Goal: Task Accomplishment & Management: Manage account settings

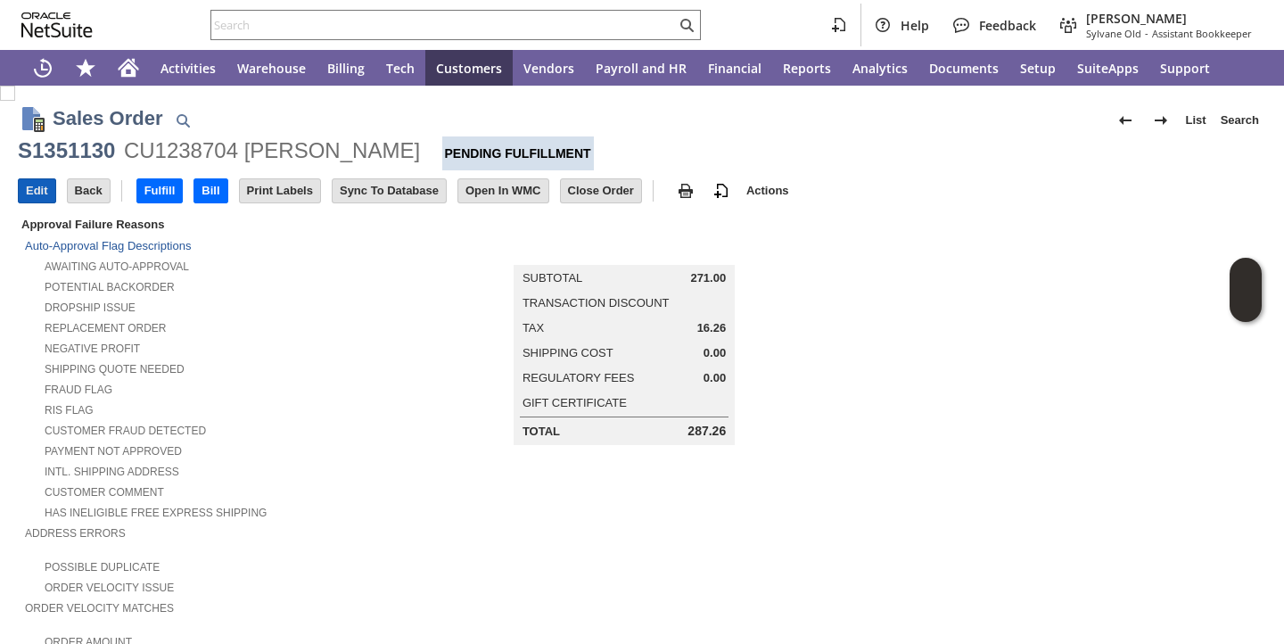
click at [37, 201] on input "Edit" at bounding box center [37, 190] width 37 height 23
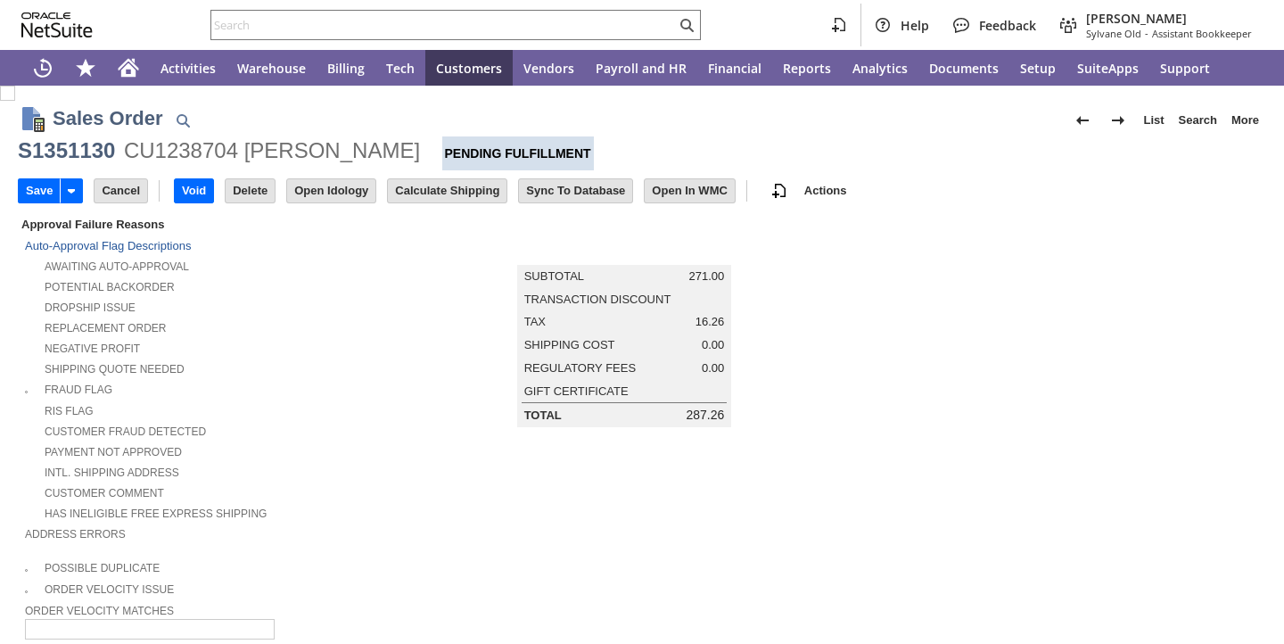
type input "Add"
type input "Copy Previous"
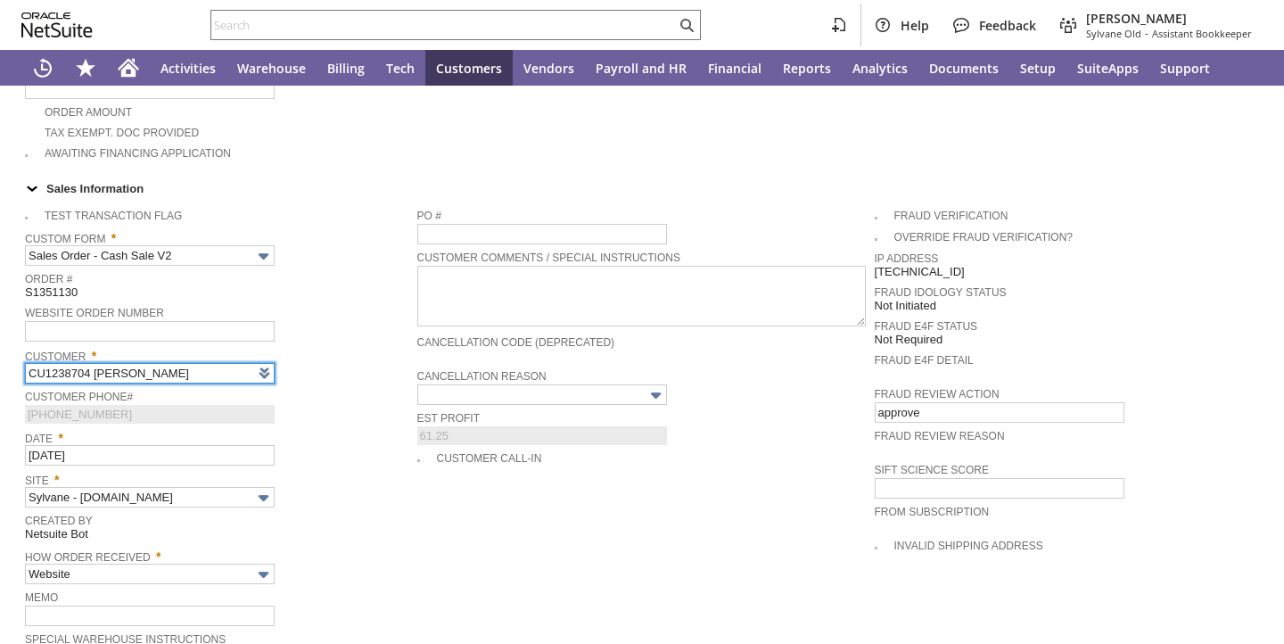
type input "Intelligent Recommendations ⁰"
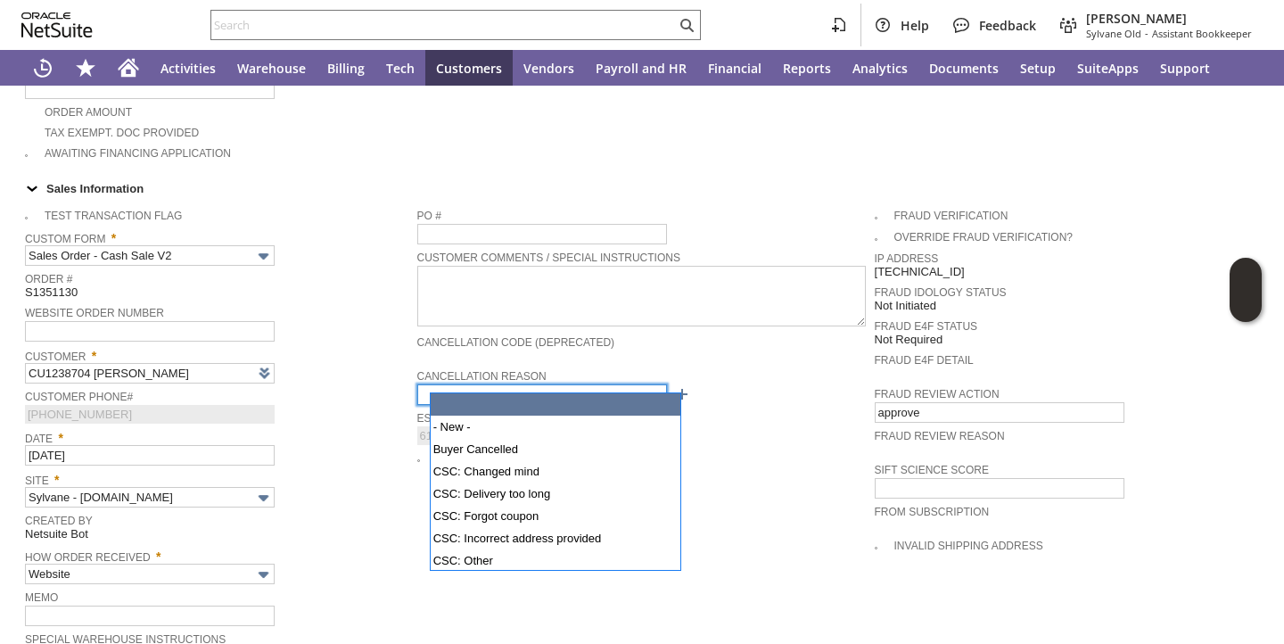
click at [479, 384] on input "text" at bounding box center [542, 394] width 250 height 21
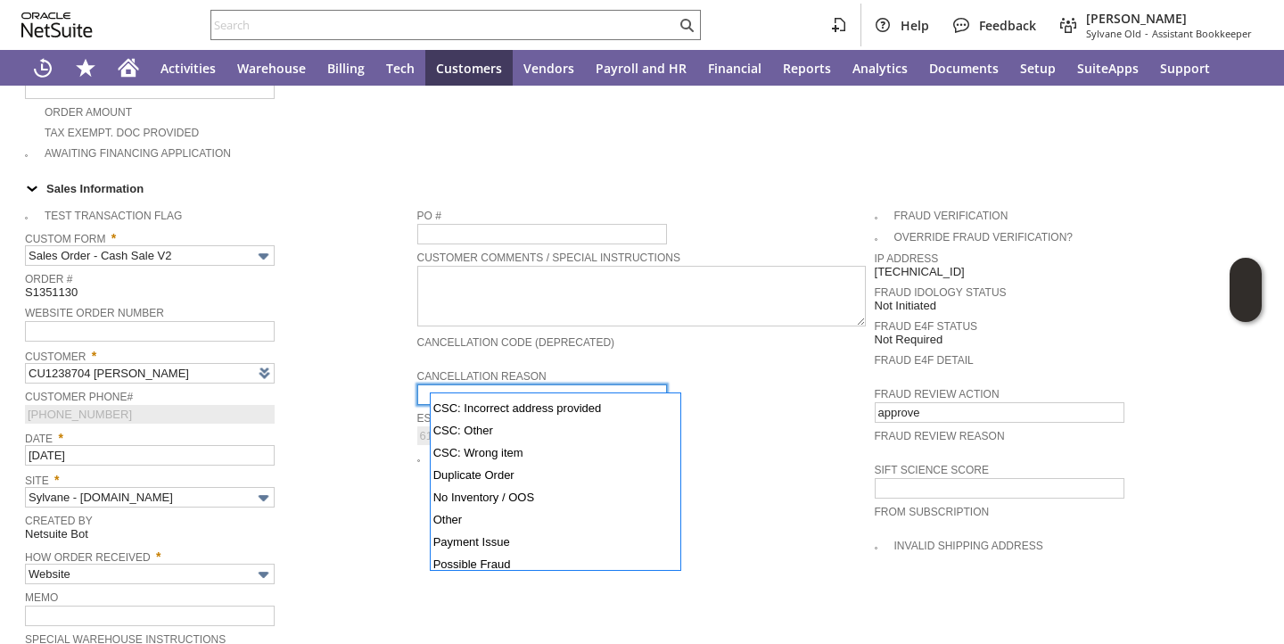
scroll to position [132, 0]
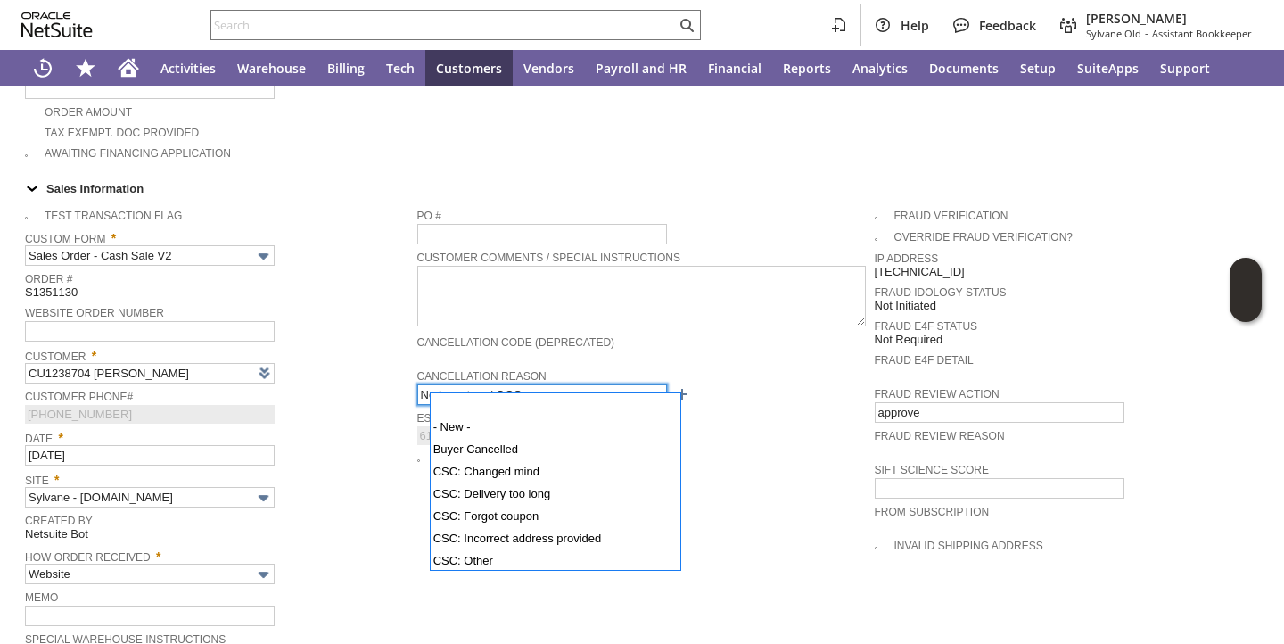
click at [553, 386] on input "No Inventory / OOS" at bounding box center [542, 394] width 250 height 21
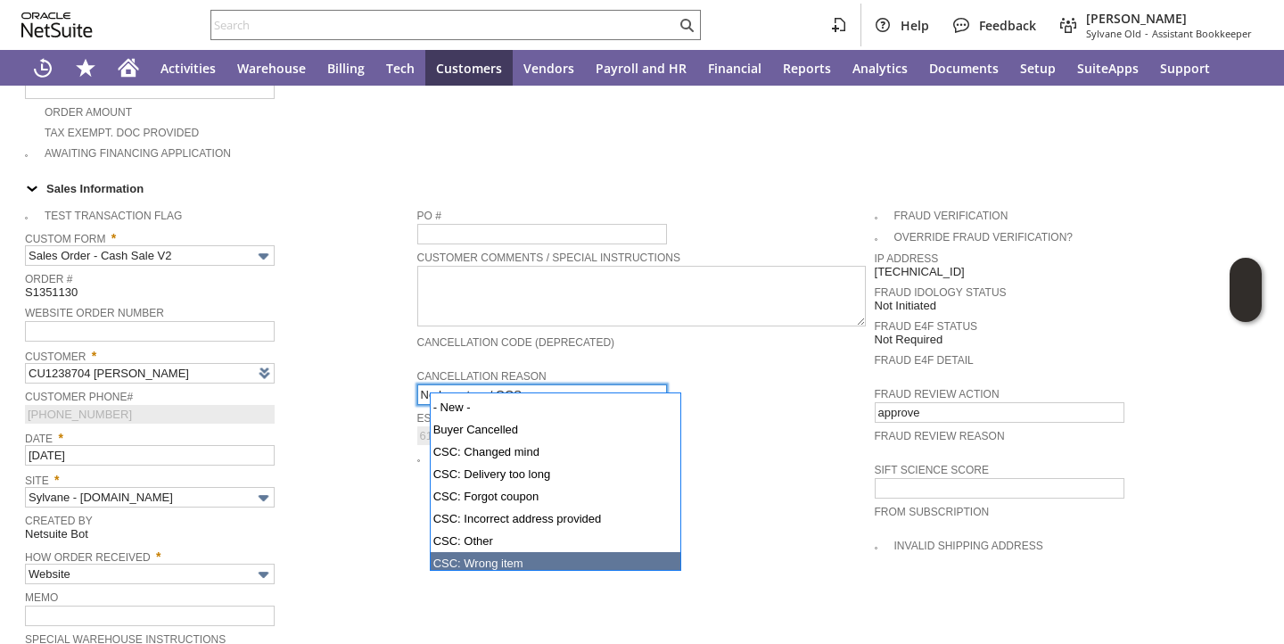
scroll to position [11, 0]
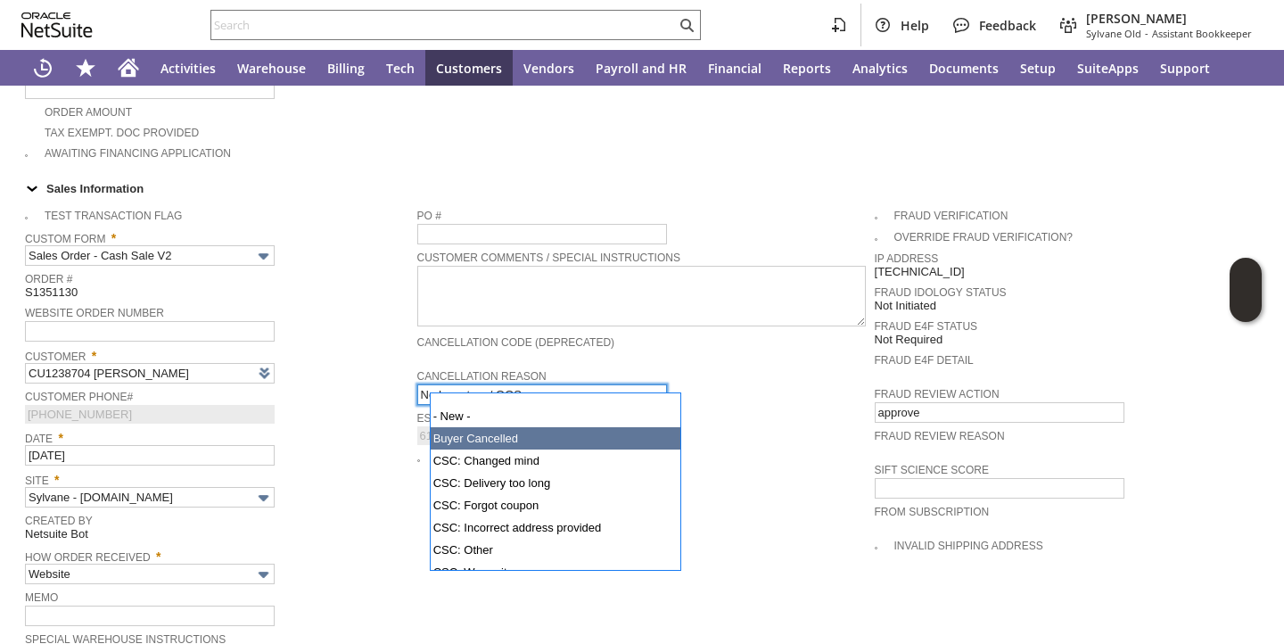
type input "Buyer Cancelled"
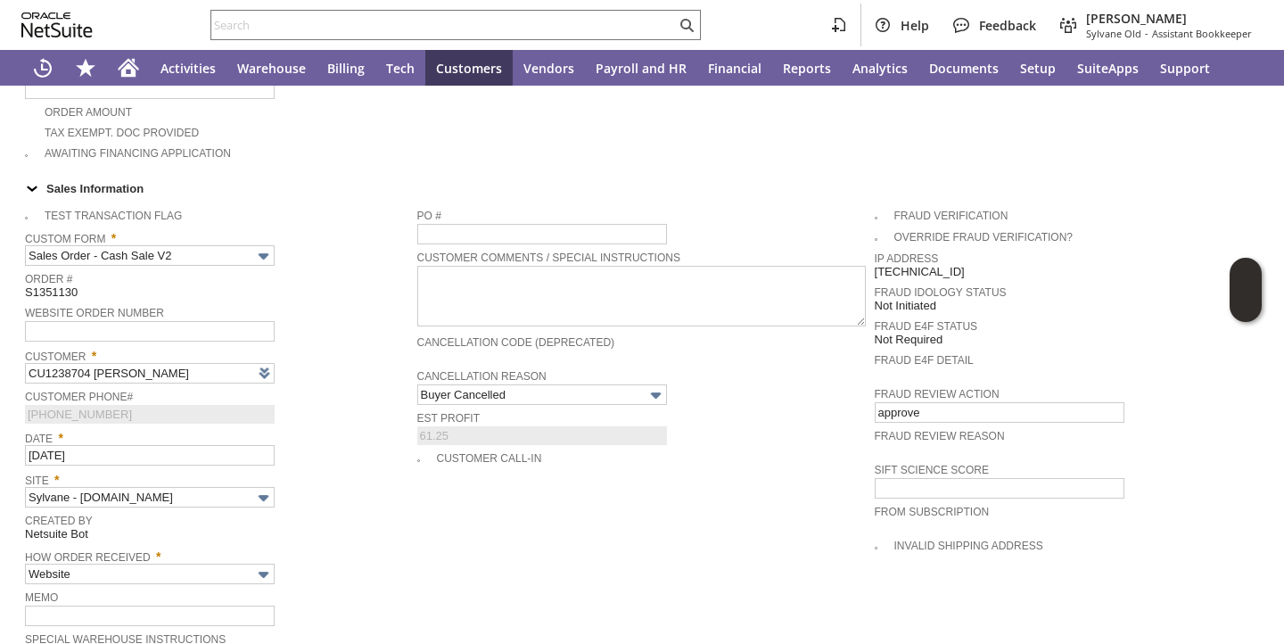
click at [408, 351] on span "Customer *" at bounding box center [216, 353] width 383 height 20
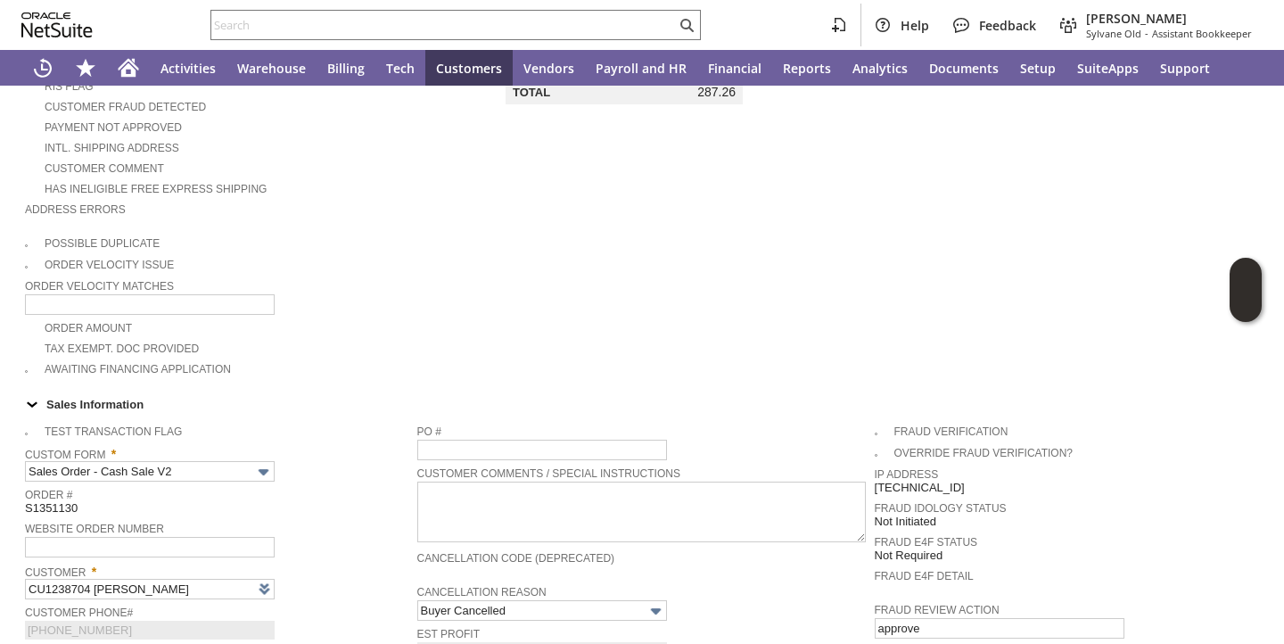
scroll to position [0, 0]
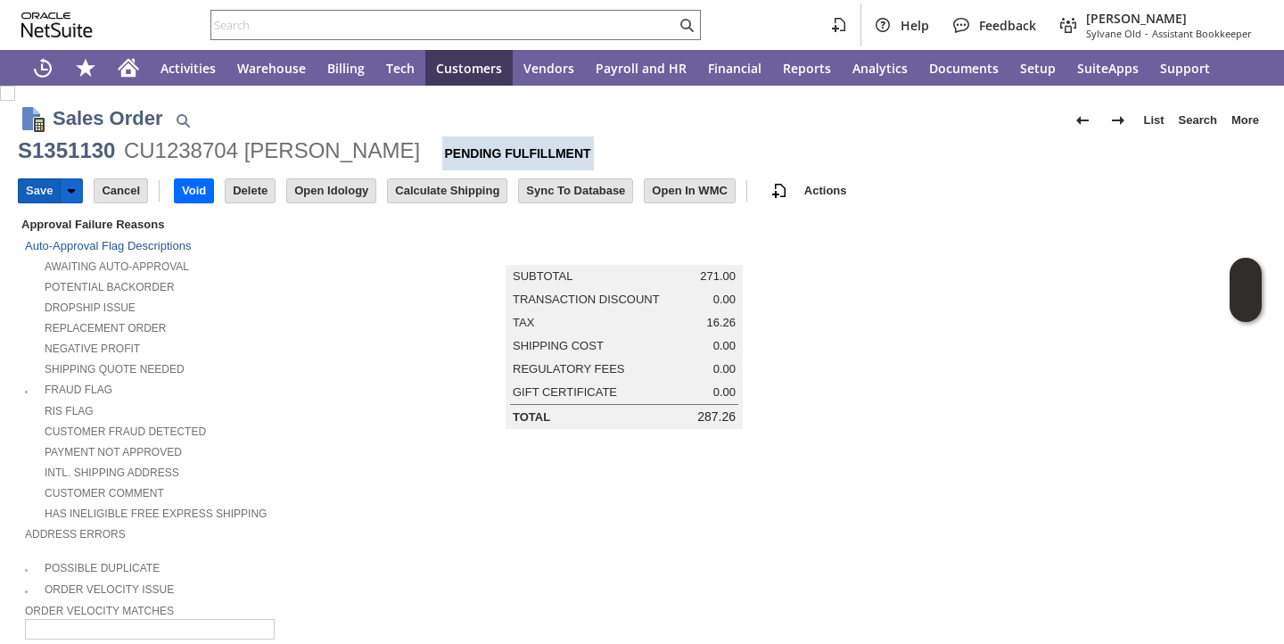
click at [30, 191] on input "Save" at bounding box center [39, 190] width 41 height 23
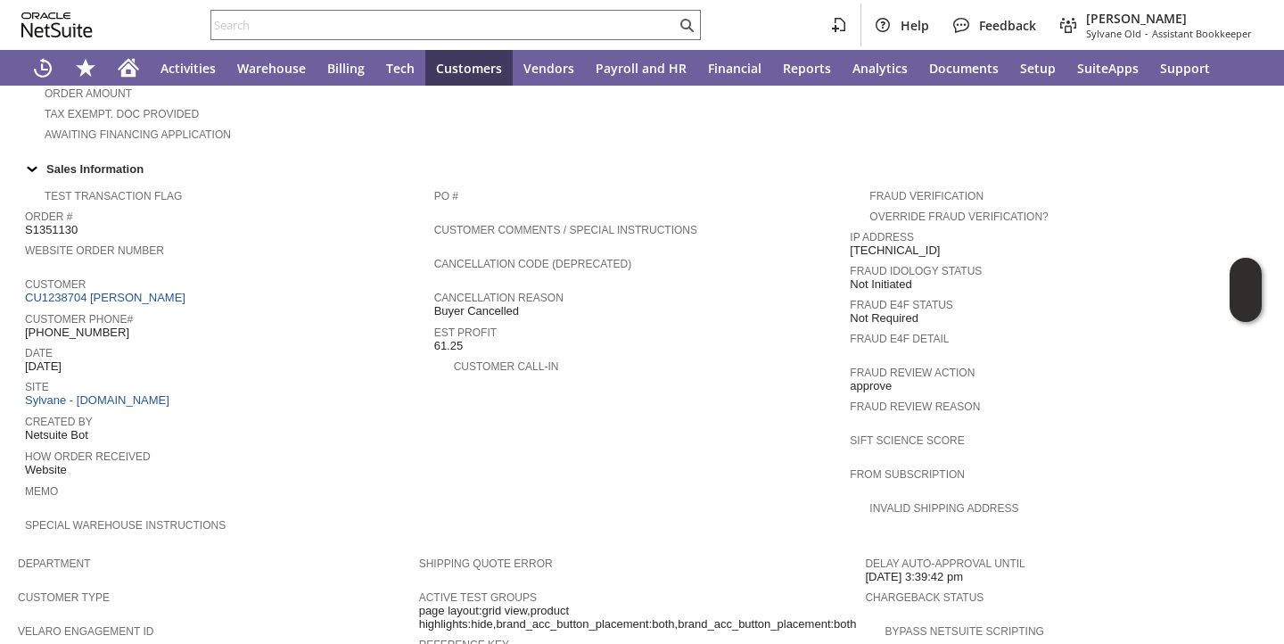
scroll to position [1108, 0]
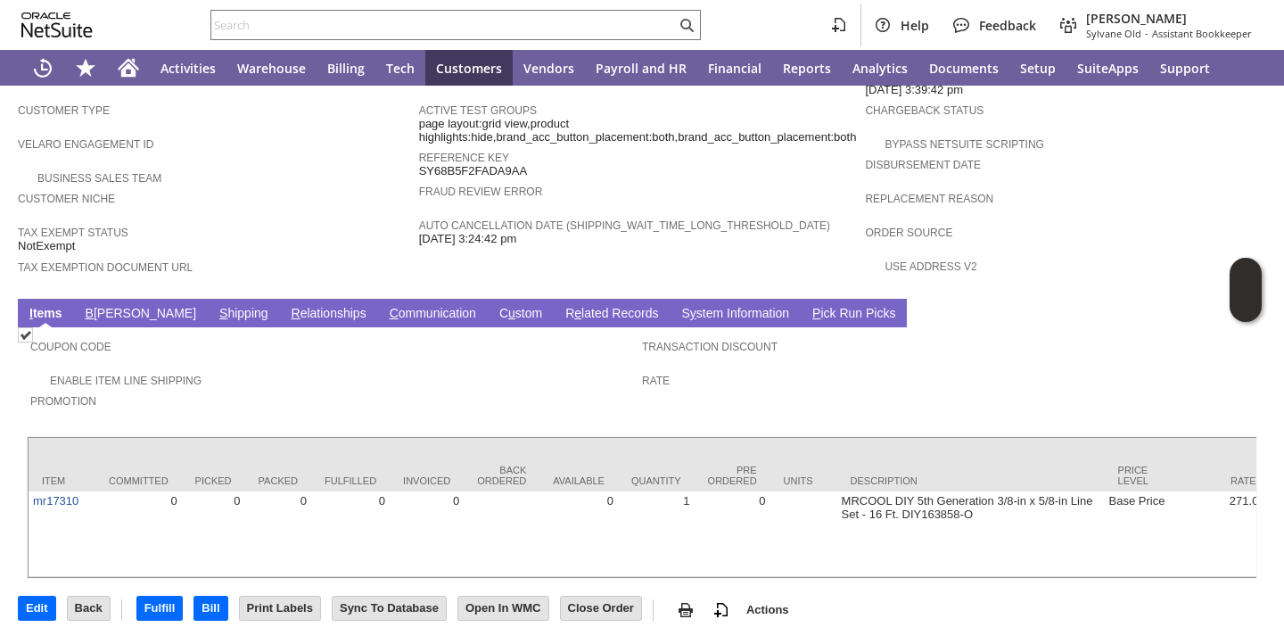
click at [120, 306] on link "B illing" at bounding box center [140, 314] width 119 height 17
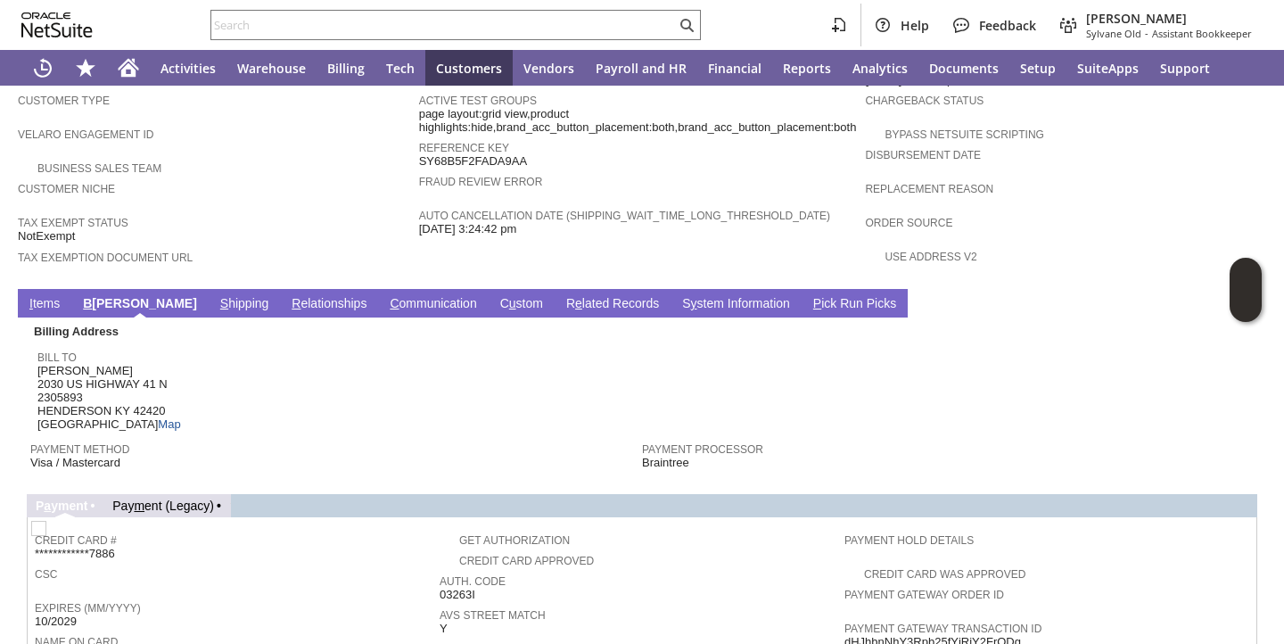
scroll to position [0, 0]
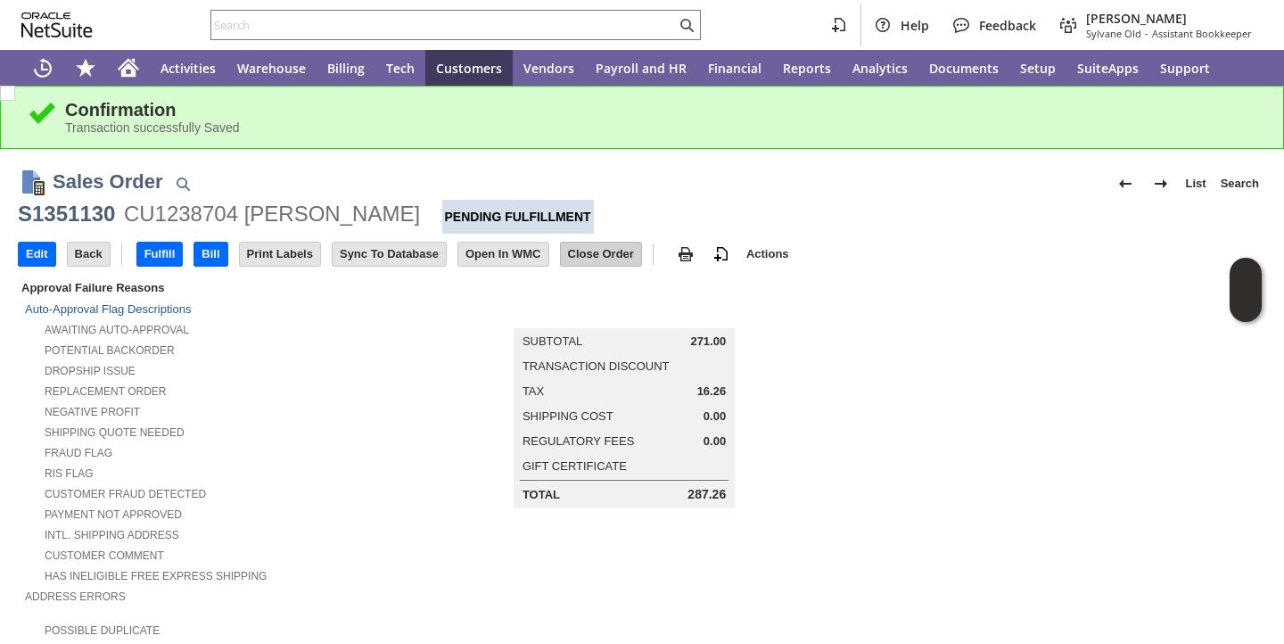
click at [616, 253] on input "Close Order" at bounding box center [601, 253] width 80 height 23
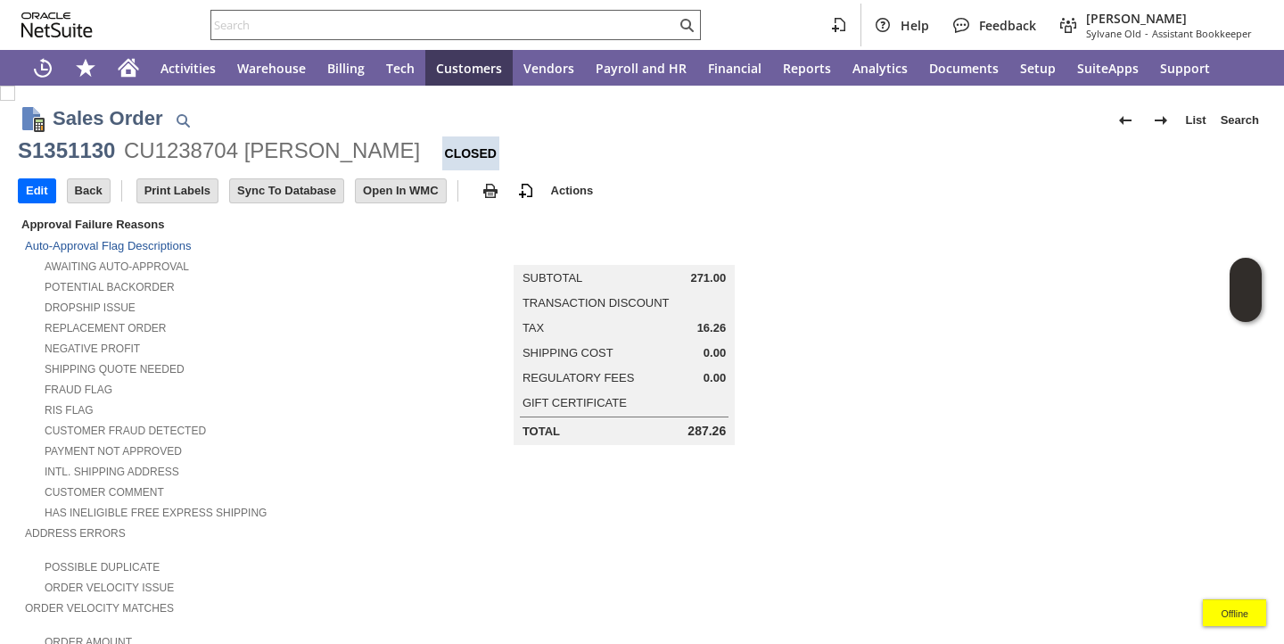
click at [412, 33] on input "text" at bounding box center [443, 24] width 464 height 21
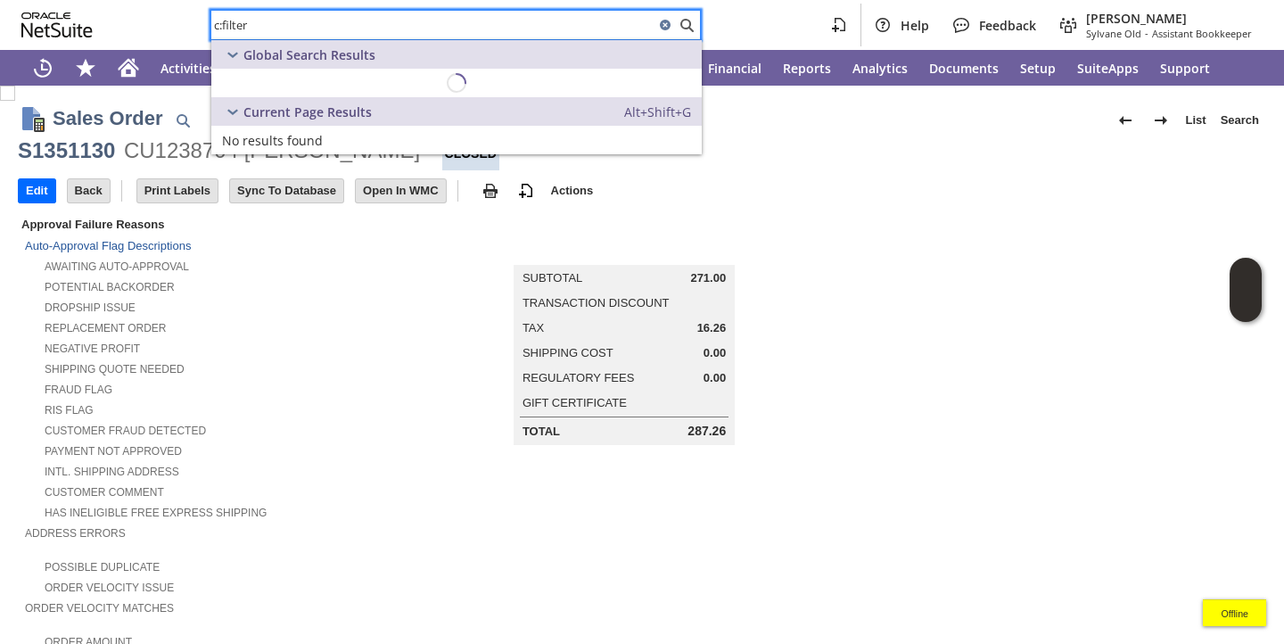
type input "c:filters"
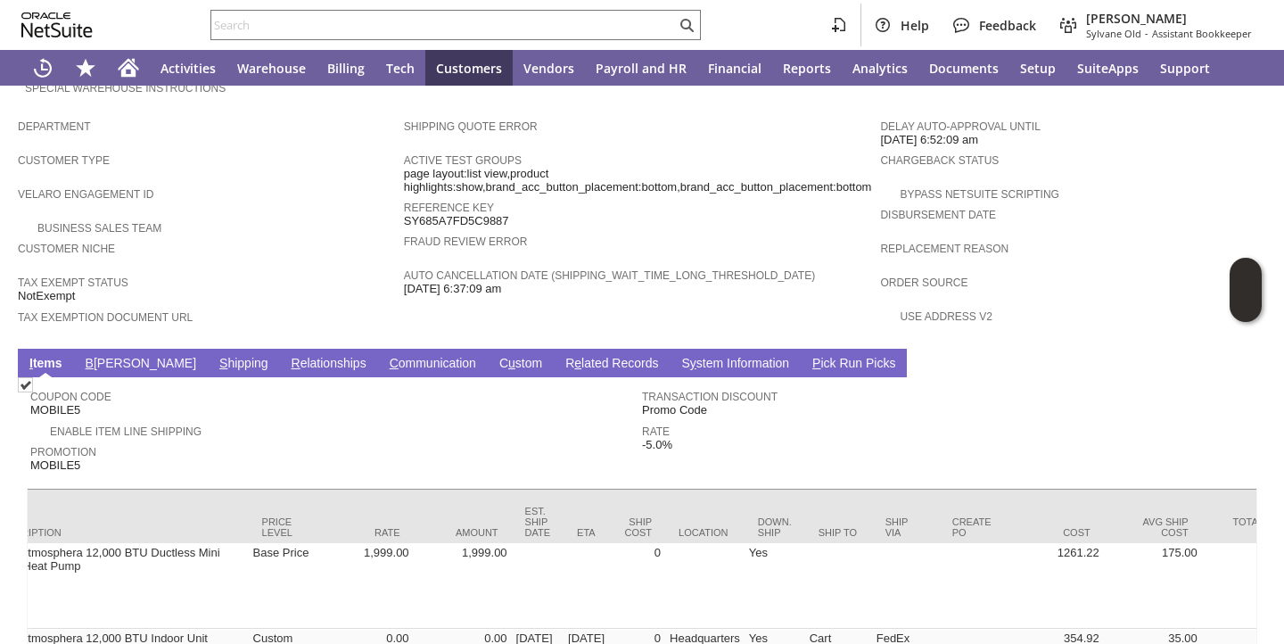
scroll to position [0, 856]
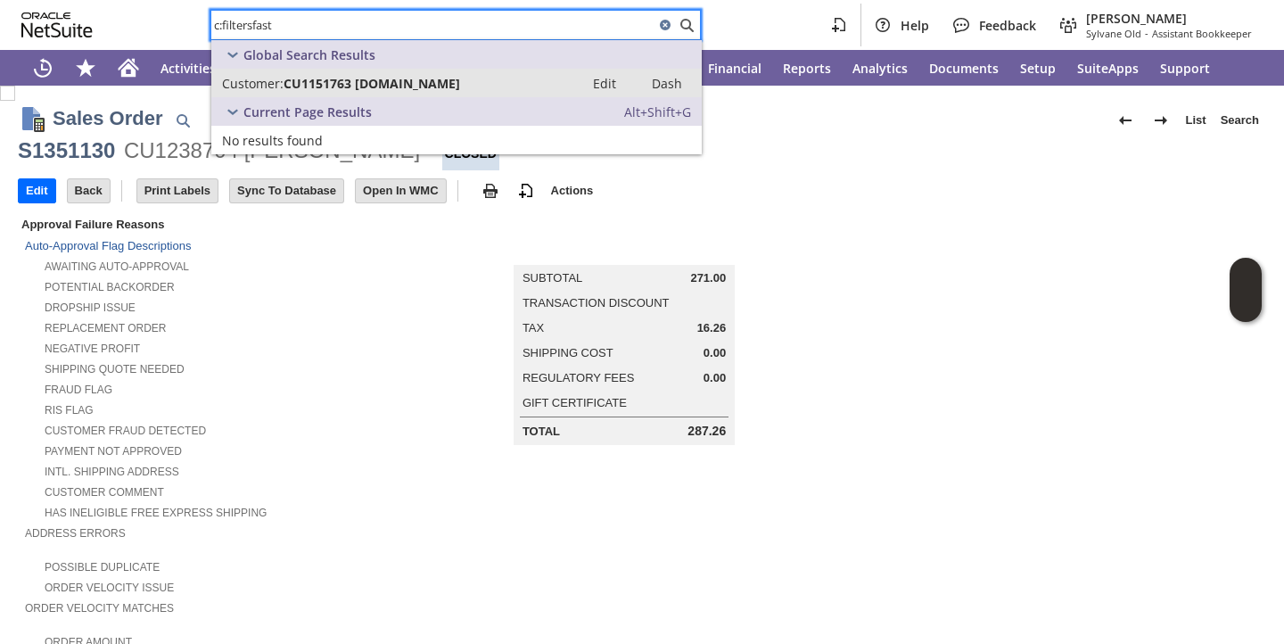
type input "c:filtersfast"
click at [406, 86] on span "CU1151763 FiltersFast.com" at bounding box center [371, 83] width 176 height 17
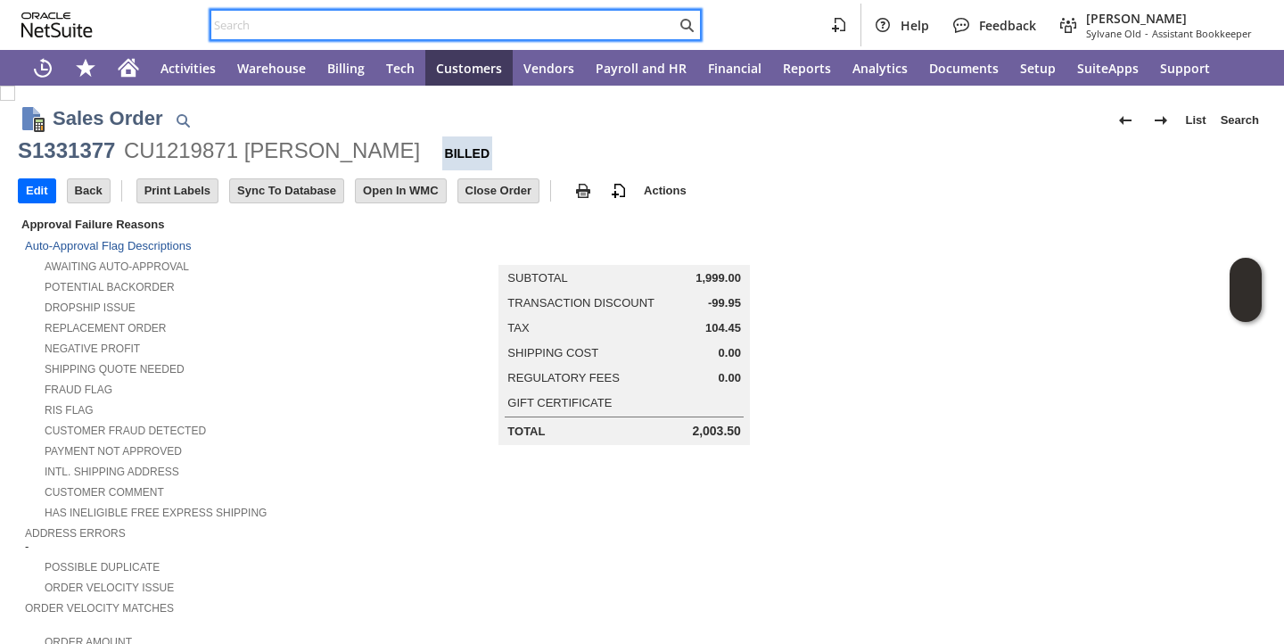
scroll to position [0, 856]
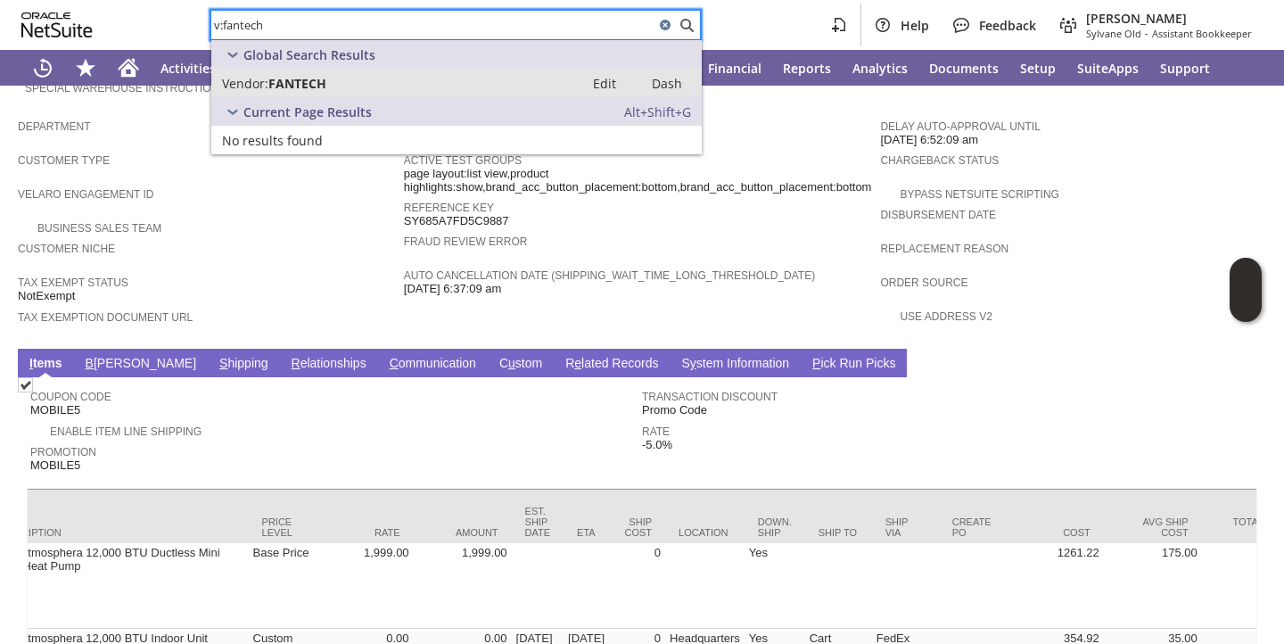
type input "v:fantech"
click at [281, 77] on span "FANTECH" at bounding box center [297, 83] width 58 height 17
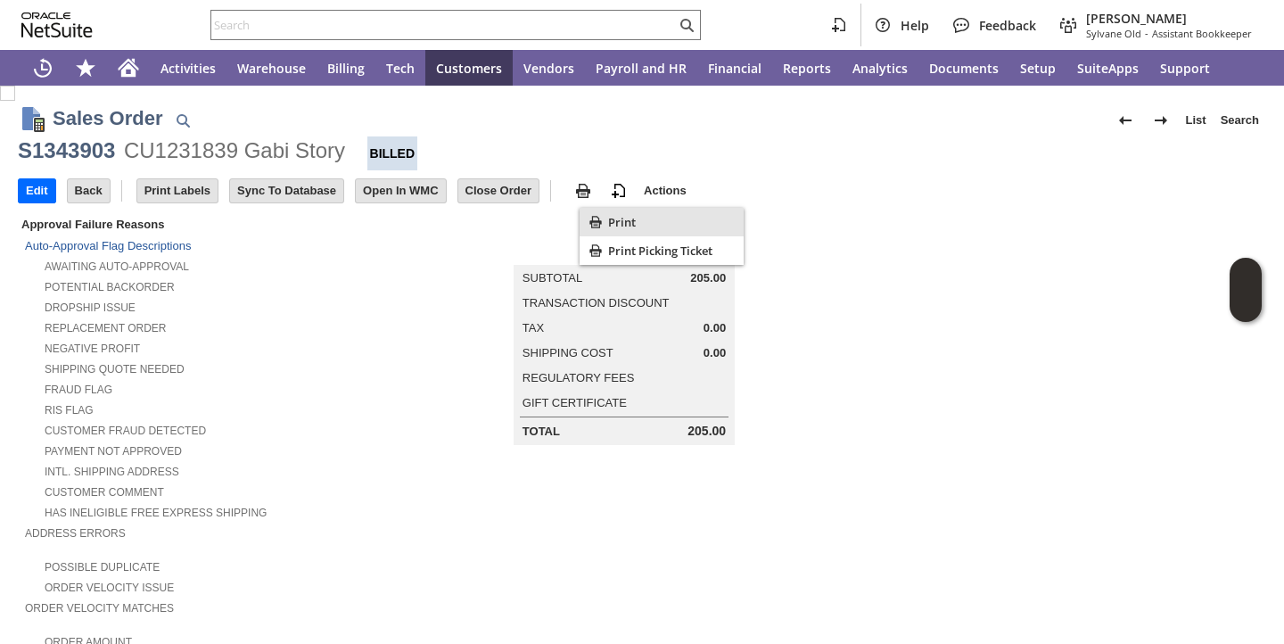
click at [610, 217] on span "Print" at bounding box center [672, 222] width 128 height 16
click at [352, 310] on div "Dropship Issue" at bounding box center [229, 305] width 409 height 19
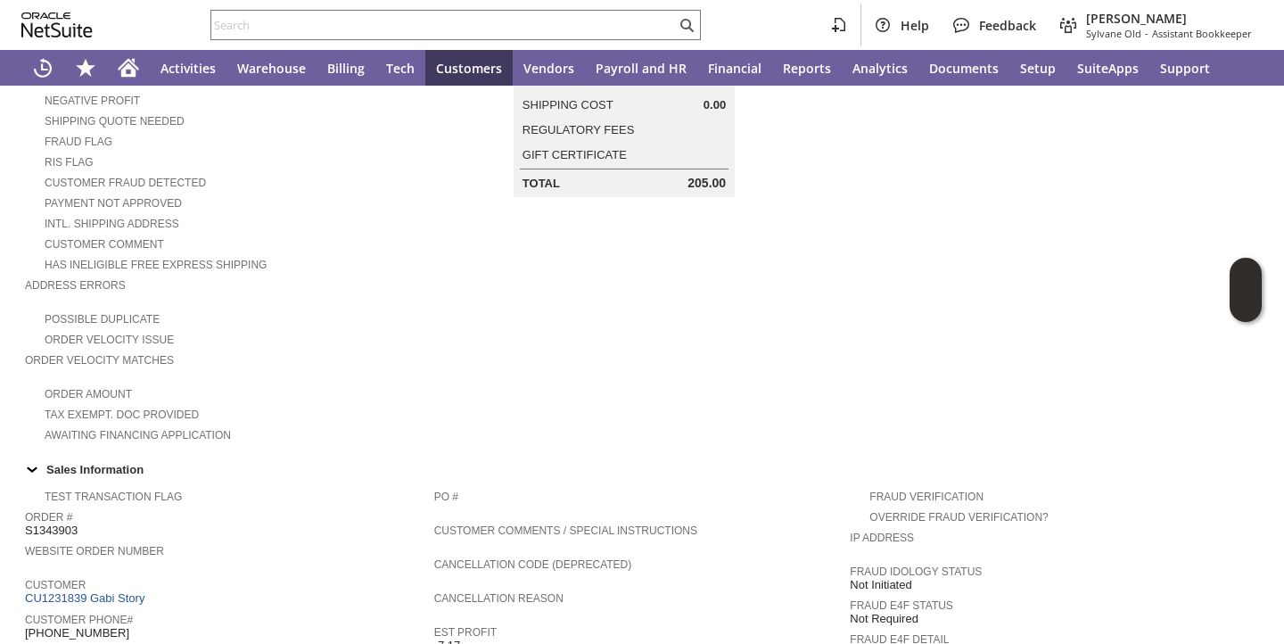
scroll to position [1029, 0]
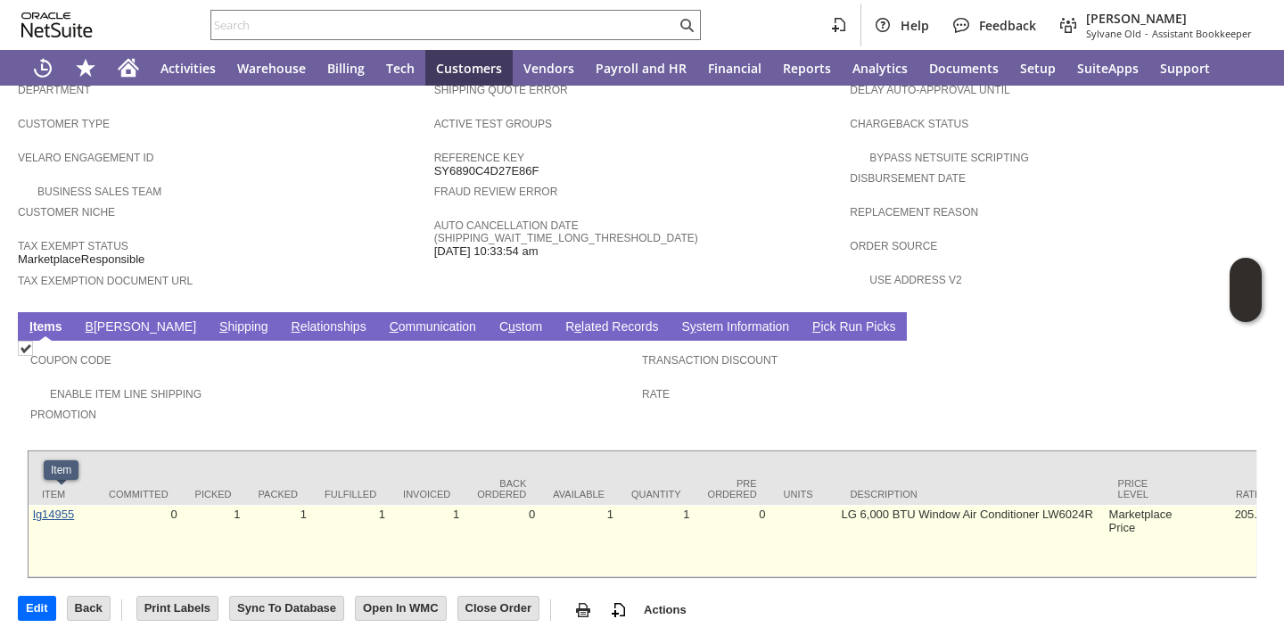
click at [57, 507] on link "lg14955" at bounding box center [53, 513] width 41 height 13
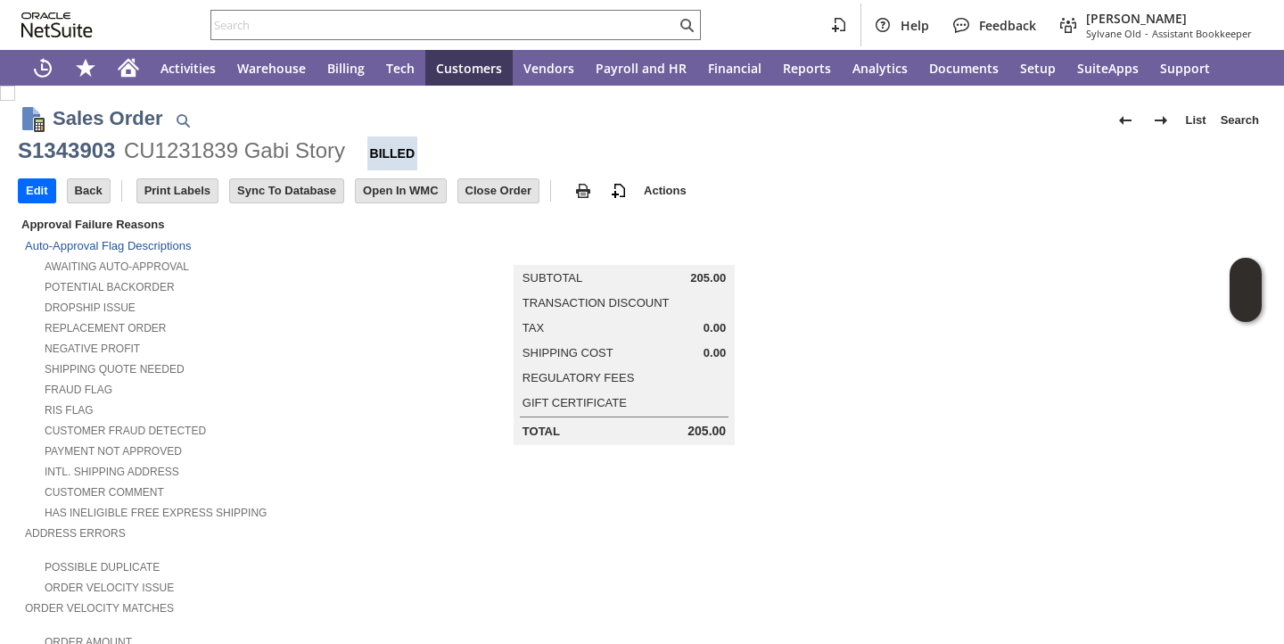
scroll to position [1029, 0]
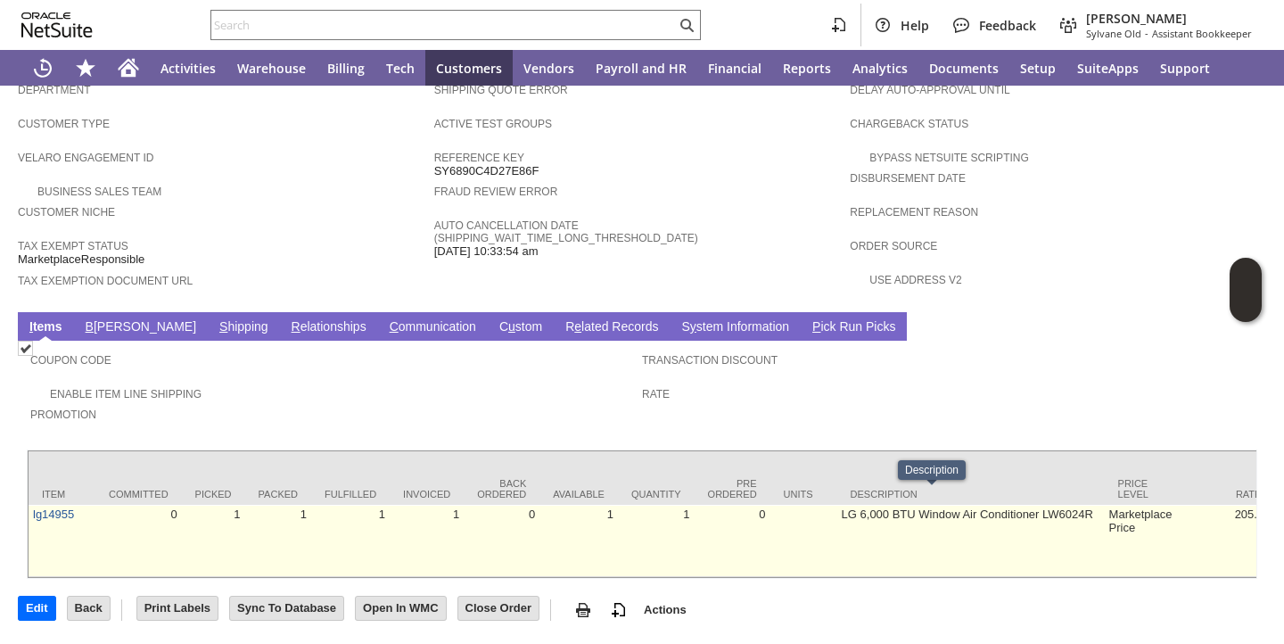
click at [837, 505] on td "LG 6,000 BTU Window Air Conditioner LW6024R" at bounding box center [970, 541] width 267 height 72
copy tr "LG 6,000 BTU Window Air Conditioner LW6024R"
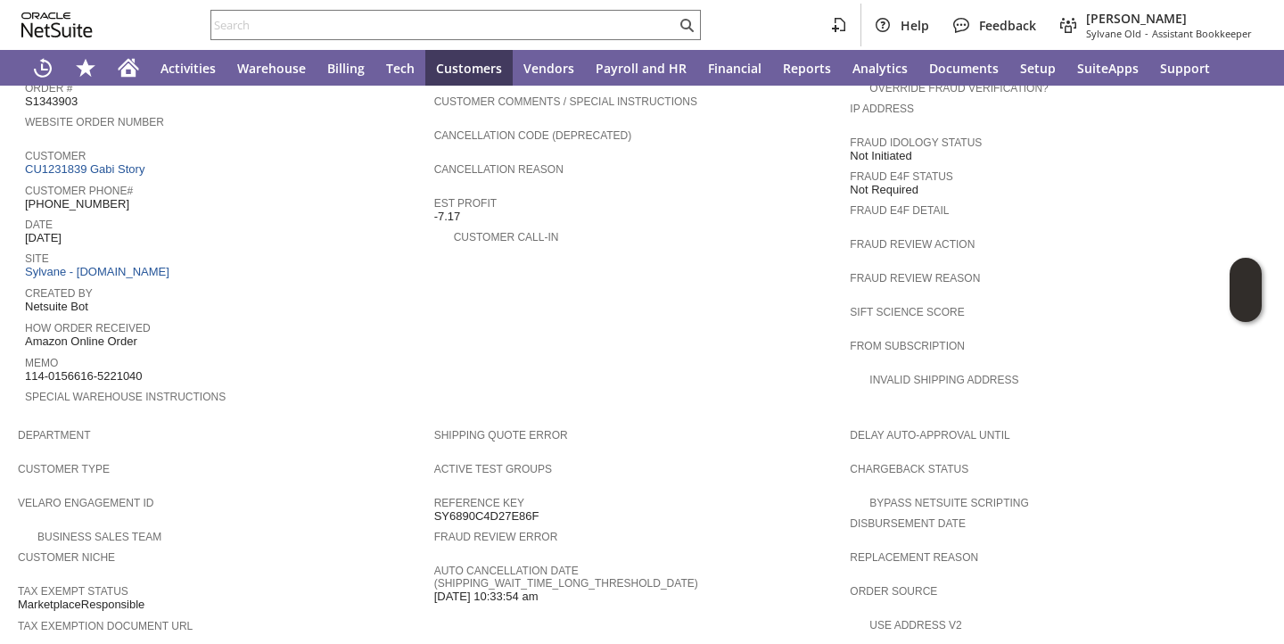
scroll to position [660, 0]
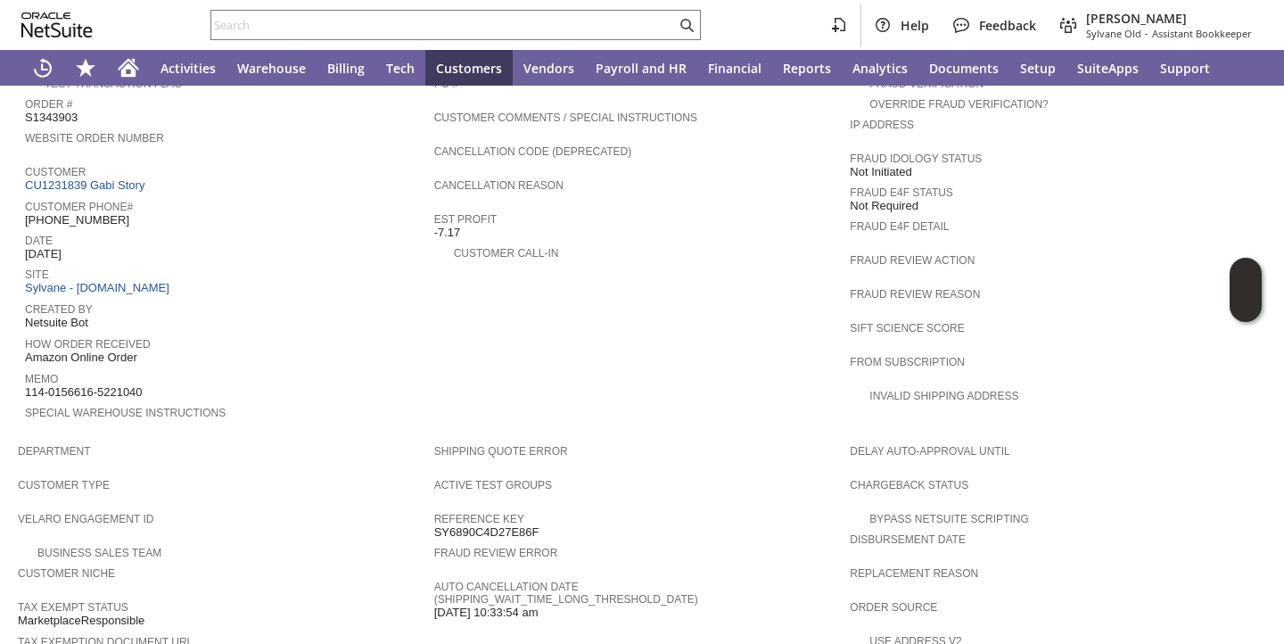
click at [67, 111] on span "S1343903" at bounding box center [51, 118] width 53 height 14
copy span "S1343903"
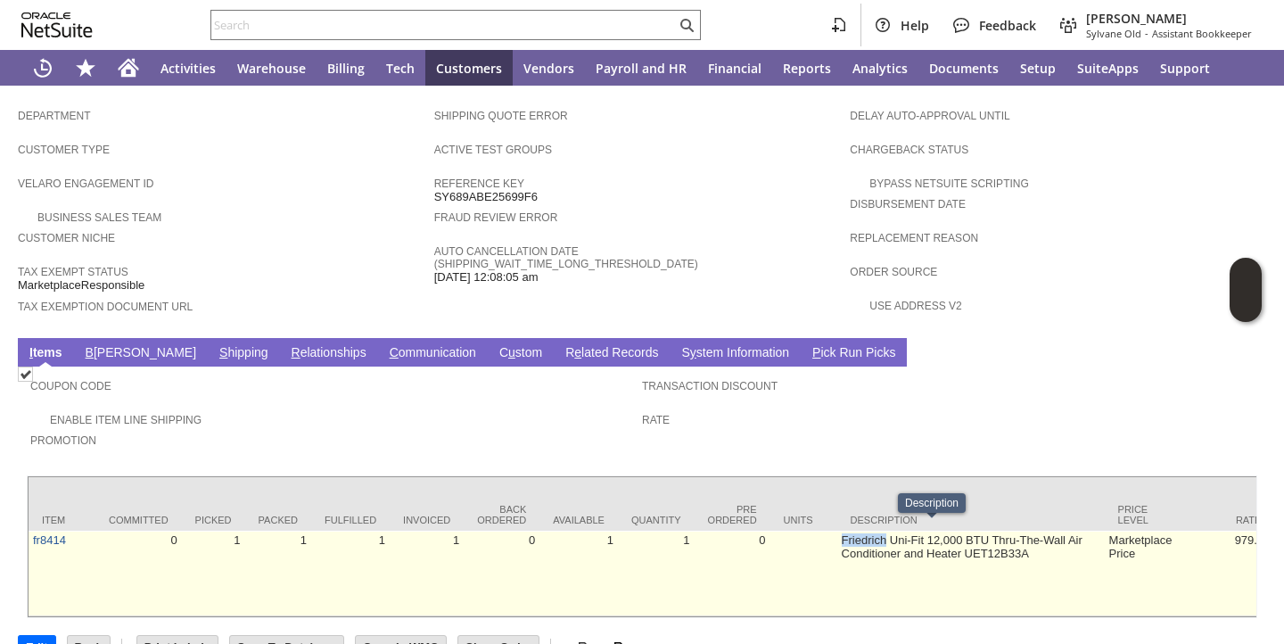
click at [881, 530] on td "Friedrich Uni-Fit 12,000 BTU Thru-The-Wall Air Conditioner and Heater UET12B33A" at bounding box center [970, 573] width 267 height 86
copy tr "Friedrich Uni-Fit 12,000 BTU Thru-The-Wall Air Conditioner and Heater UET12B33A"
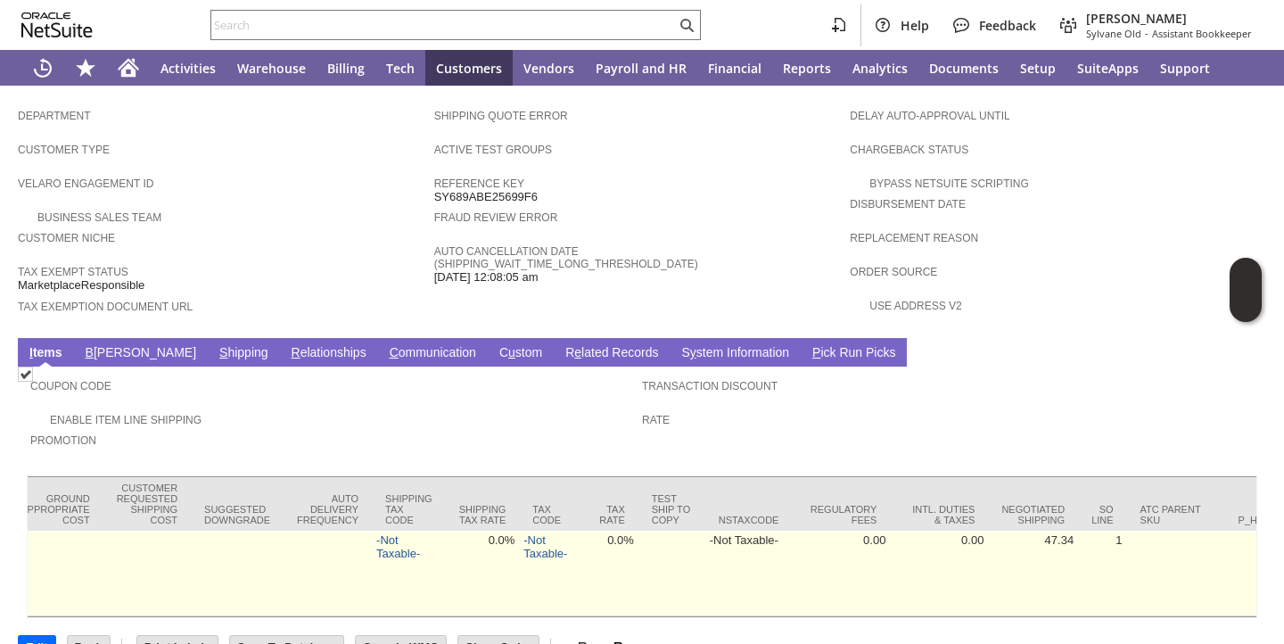
scroll to position [0, 3220]
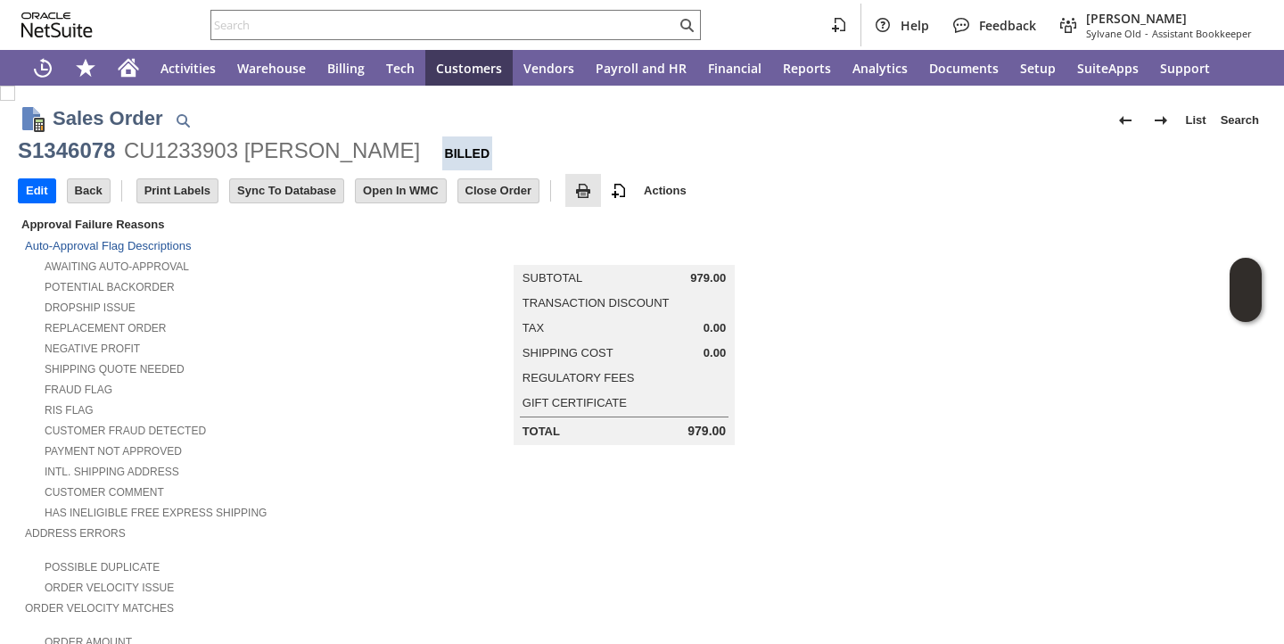
click at [594, 193] on img at bounding box center [582, 190] width 21 height 21
click at [610, 226] on span "Print" at bounding box center [672, 222] width 128 height 16
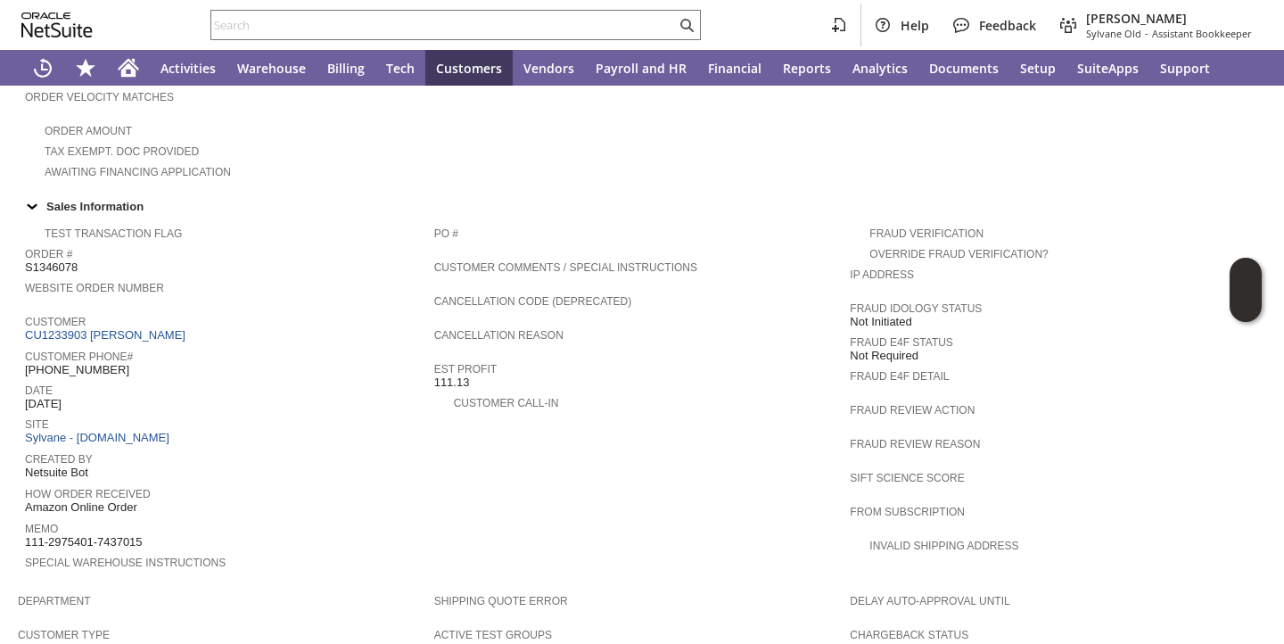
scroll to position [421, 0]
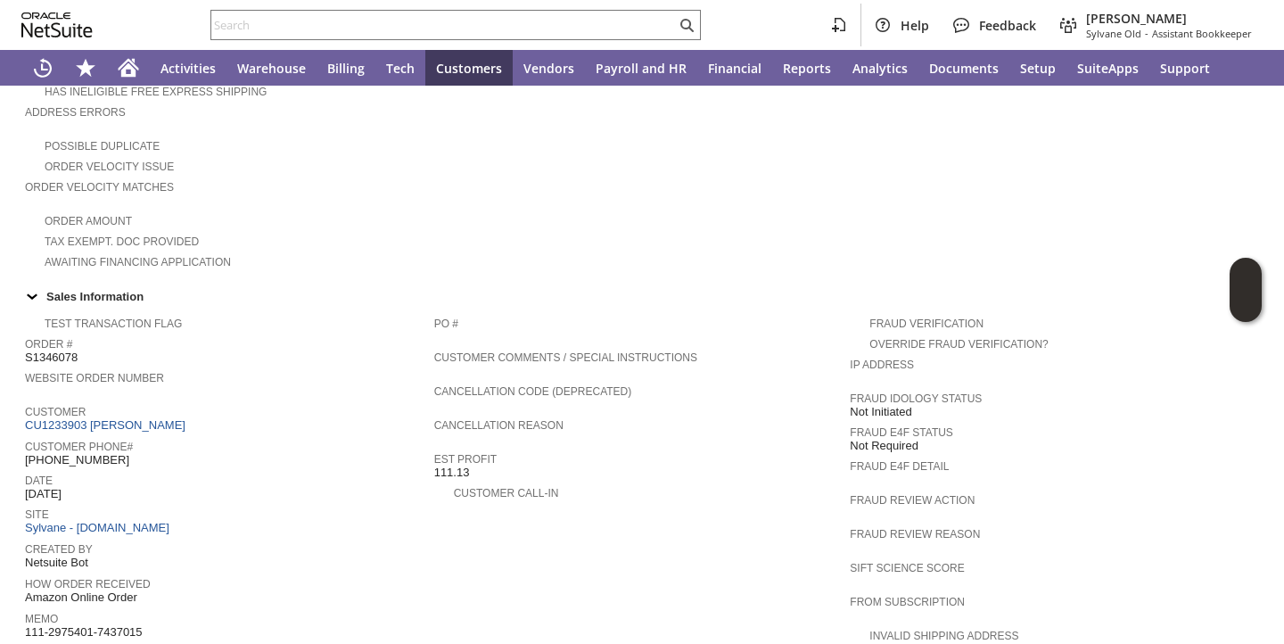
click at [53, 350] on span "S1346078" at bounding box center [51, 357] width 53 height 14
copy span "S1346078"
click at [256, 486] on div "Date [DATE]" at bounding box center [225, 485] width 400 height 32
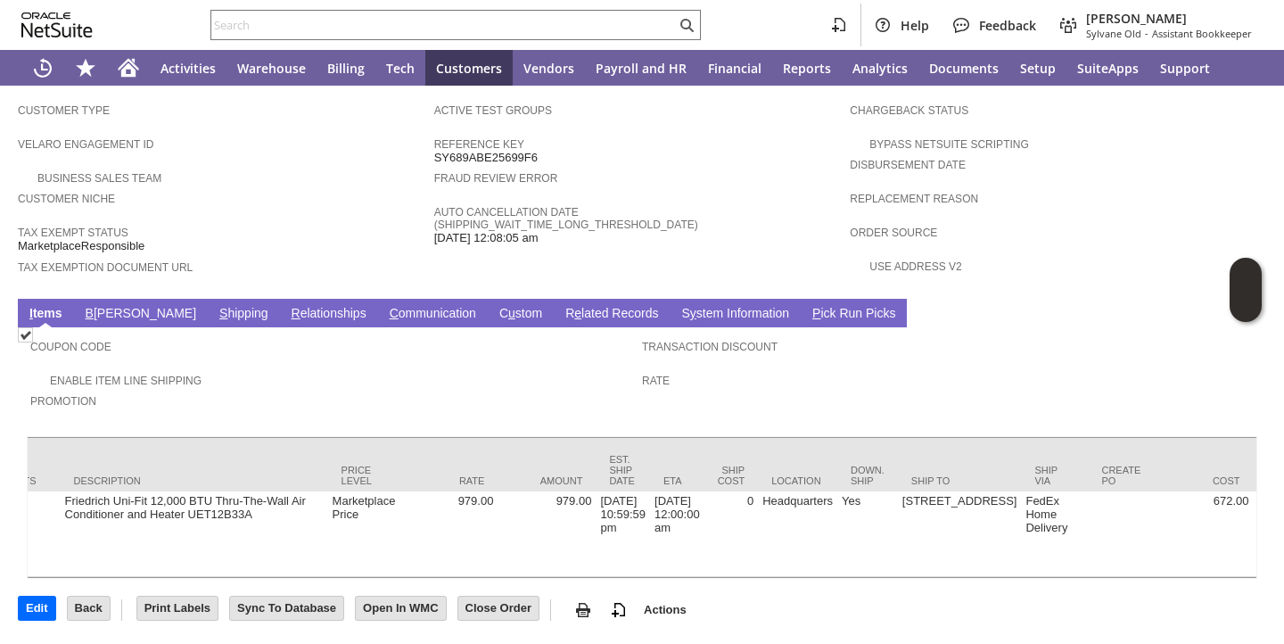
scroll to position [0, 0]
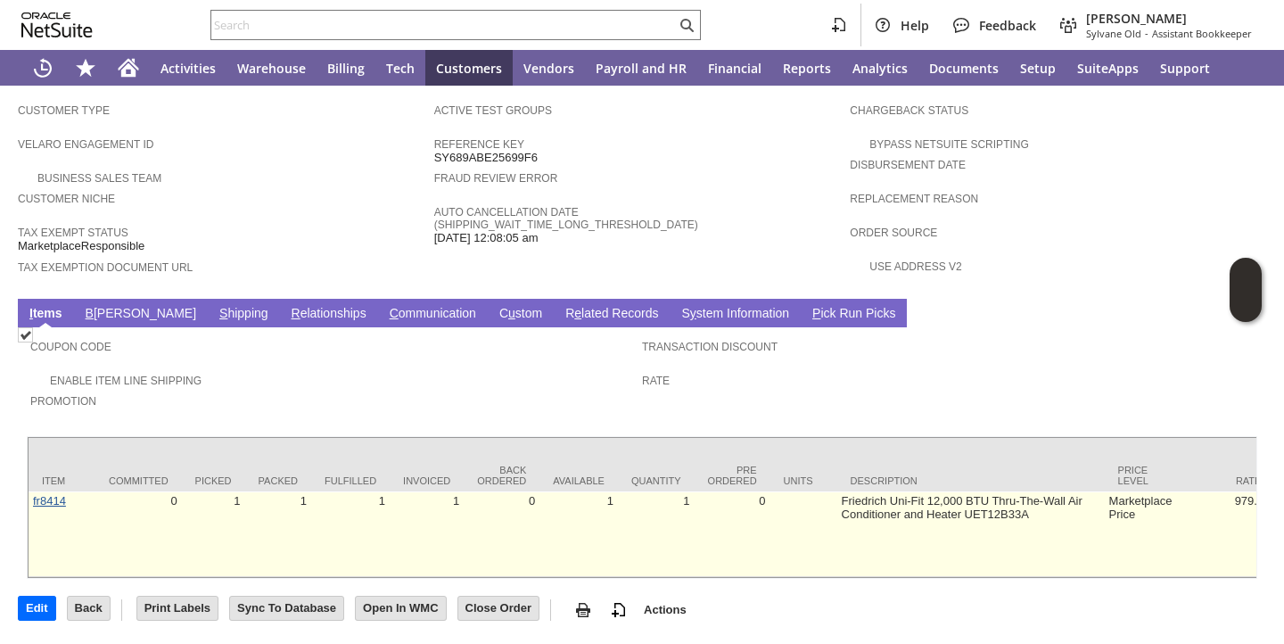
click at [45, 494] on link "fr8414" at bounding box center [49, 500] width 33 height 13
